Goal: Task Accomplishment & Management: Manage account settings

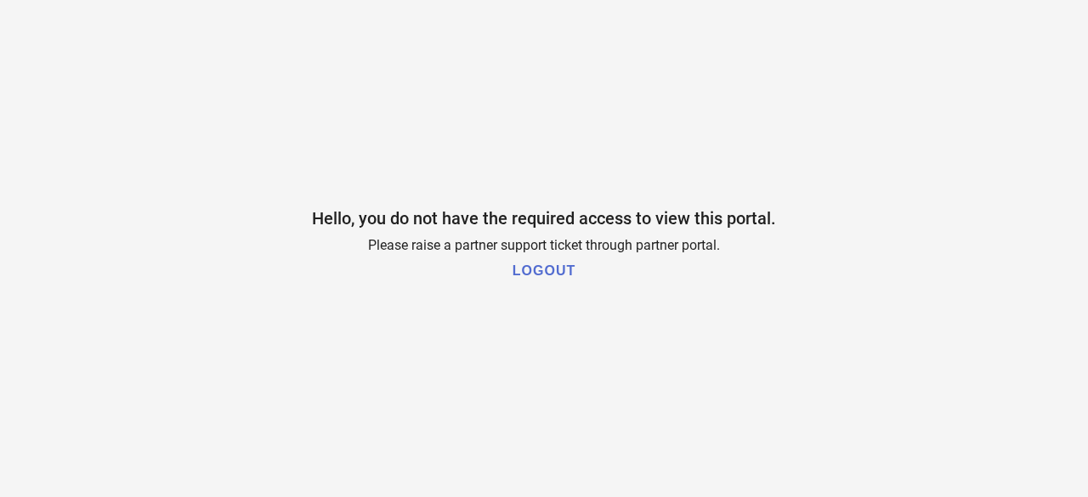
click at [566, 275] on h1 "LOGOUT" at bounding box center [544, 271] width 63 height 15
